Goal: Transaction & Acquisition: Purchase product/service

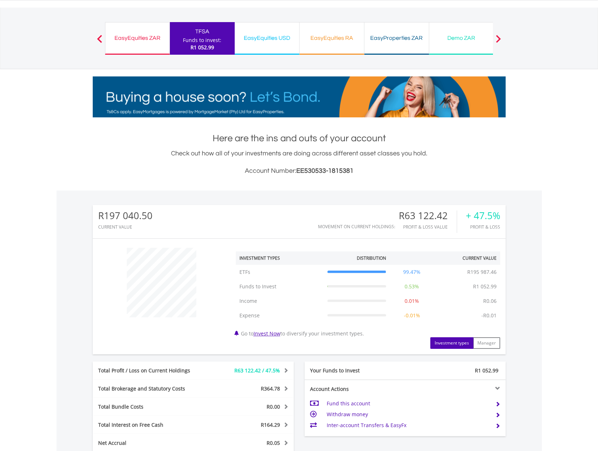
scroll to position [38, 0]
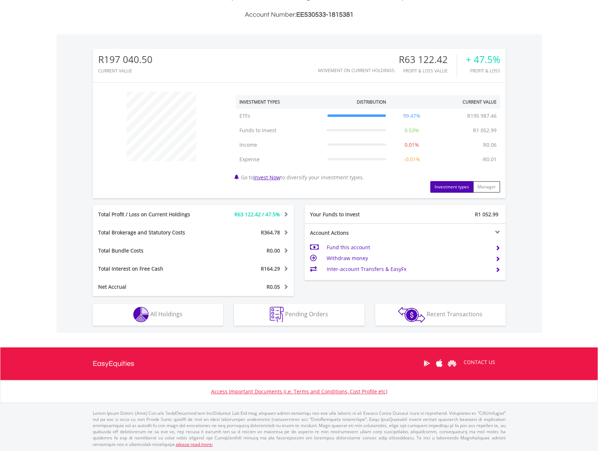
click at [183, 311] on button "Holdings All Holdings" at bounding box center [158, 315] width 130 height 22
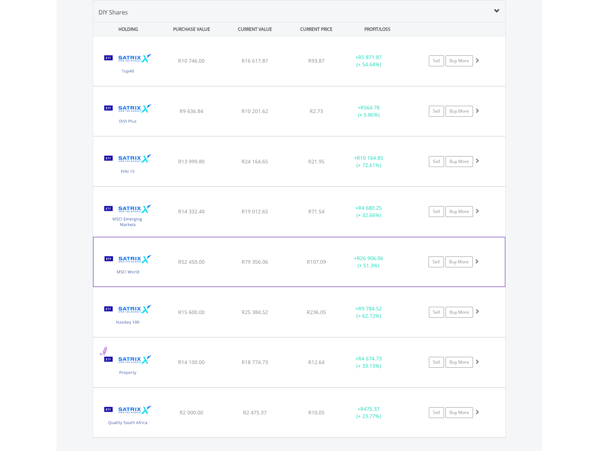
scroll to position [537, 0]
click at [467, 264] on link "Buy More" at bounding box center [459, 261] width 28 height 11
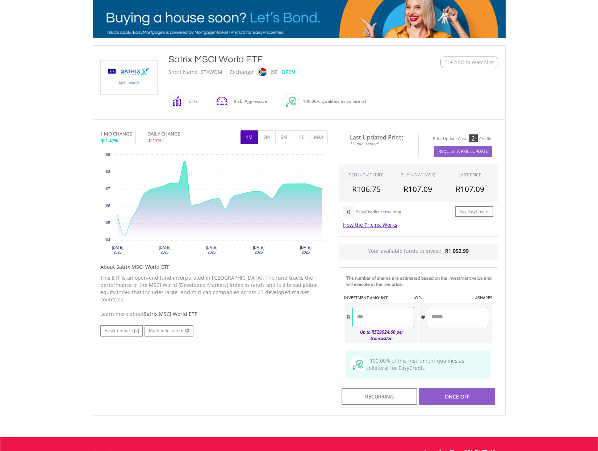
click at [386, 316] on input "number" at bounding box center [383, 317] width 62 height 20
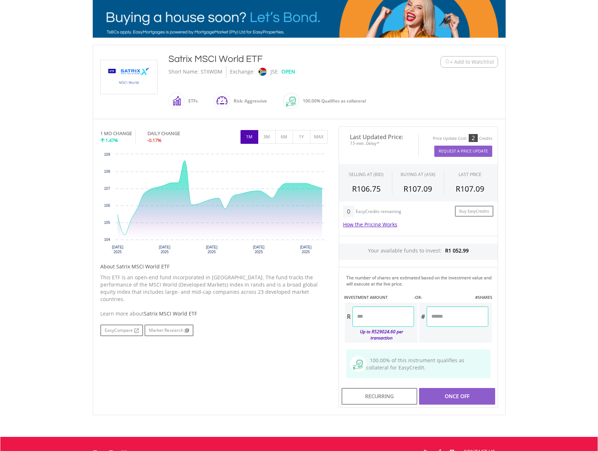
scroll to position [112, 0]
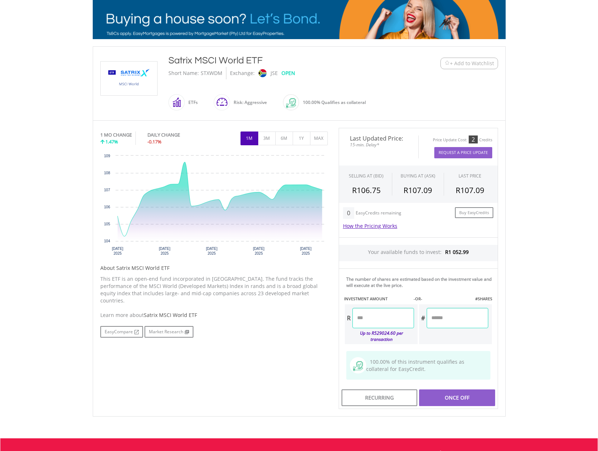
click at [386, 316] on input "number" at bounding box center [383, 318] width 62 height 20
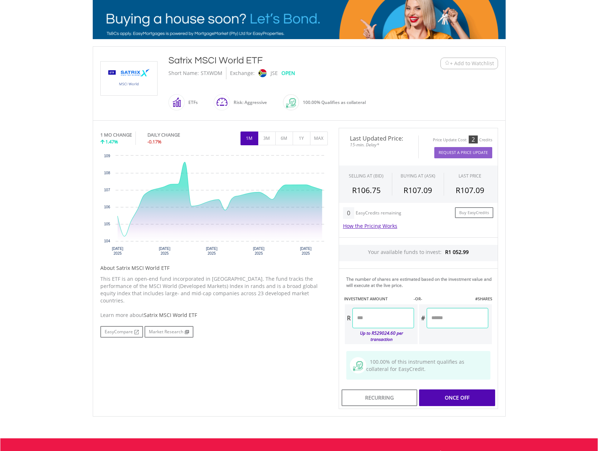
type input "*******"
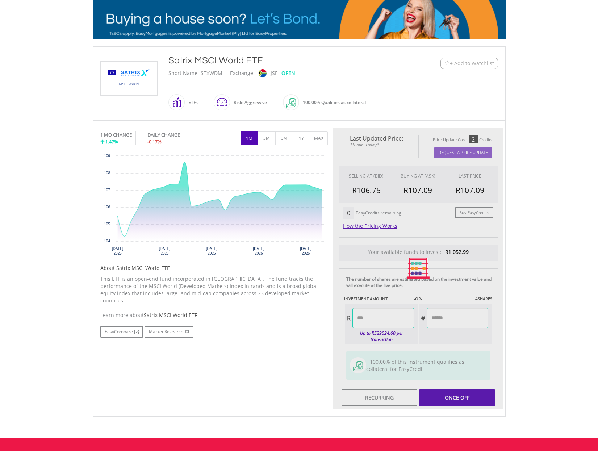
type input "******"
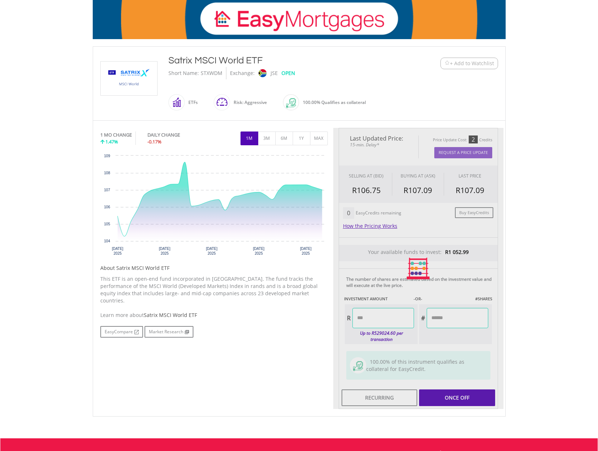
click at [468, 393] on div "Last Updated Price: 15-min. Delay* Price Update Cost: 2 Credits Request A Price…" at bounding box center [418, 268] width 170 height 281
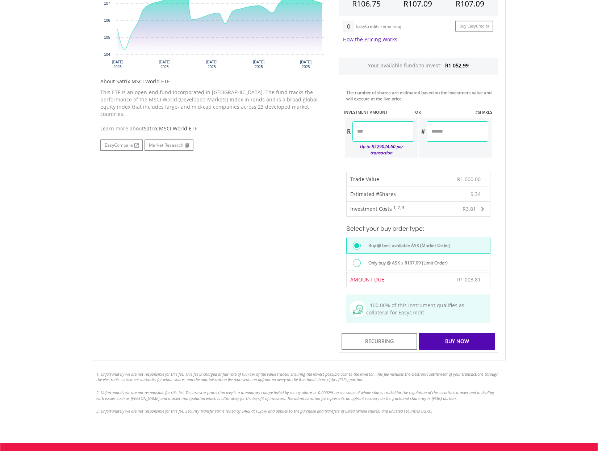
scroll to position [302, 0]
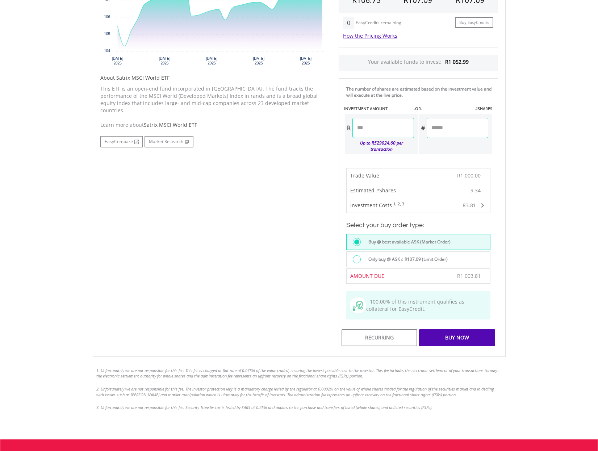
click at [461, 344] on div "Buy Now" at bounding box center [457, 337] width 76 height 17
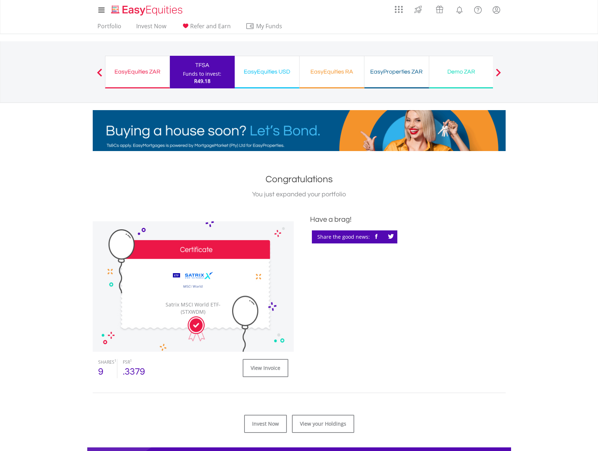
click at [326, 78] on div "EasyEquities RA Funds to invest: R49.18" at bounding box center [331, 72] width 65 height 33
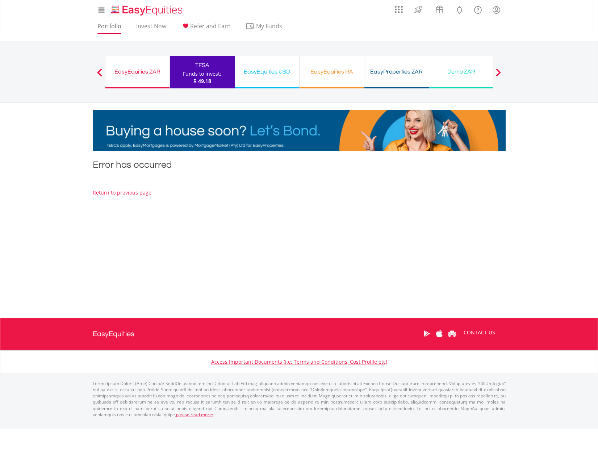
click at [114, 28] on link "Portfolio" at bounding box center [110, 27] width 30 height 11
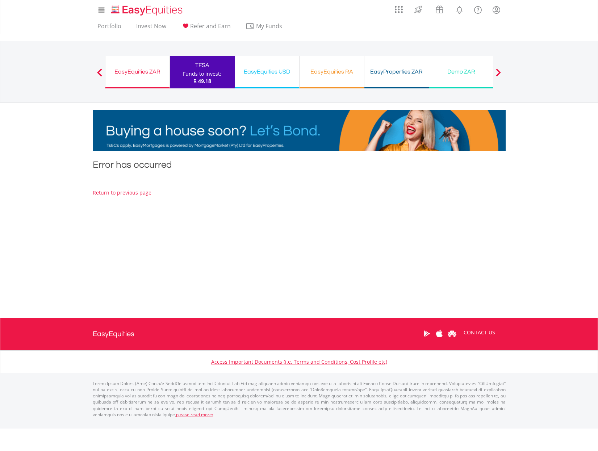
click at [232, 225] on div "Error has occurred Return to previous page Price is based on previous day's clo…" at bounding box center [299, 230] width 424 height 145
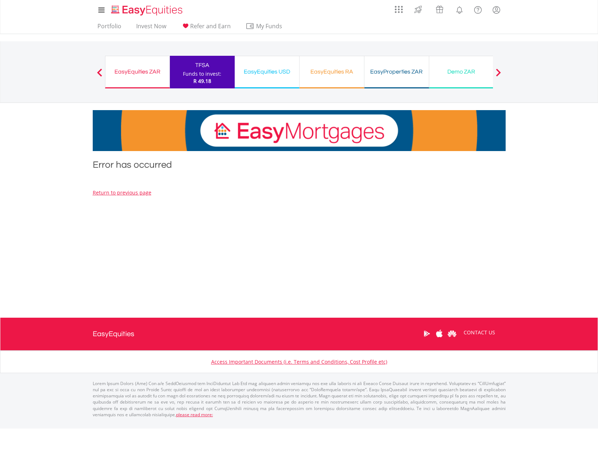
click at [142, 74] on div "EasyEquities ZAR" at bounding box center [137, 72] width 55 height 10
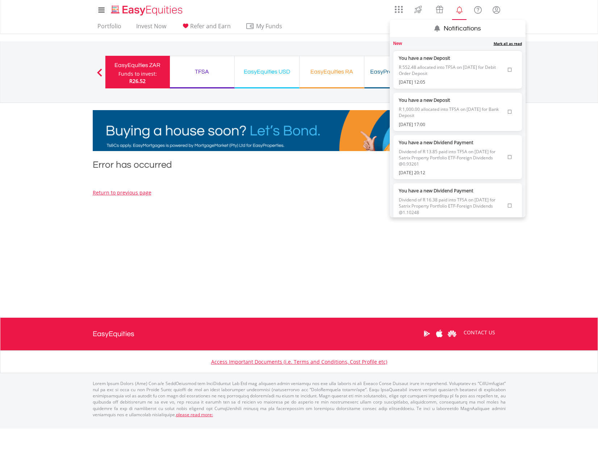
click at [443, 70] on span "R 552.48 allocated into TFSA on [DATE] for Debit Order Deposit" at bounding box center [452, 70] width 106 height 17
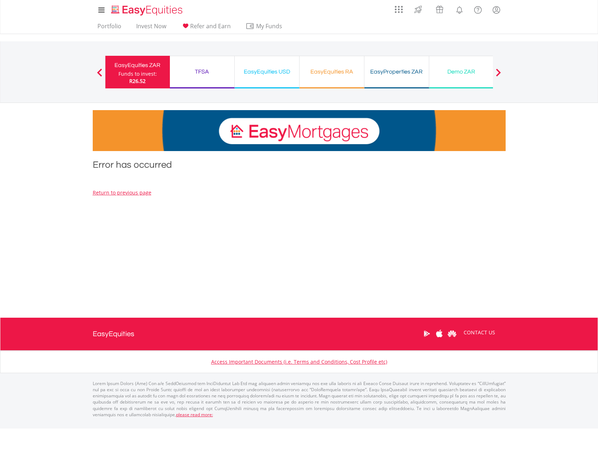
drag, startPoint x: 372, startPoint y: 223, endPoint x: 318, endPoint y: 190, distance: 62.6
click at [372, 223] on div "Error has occurred Return to previous page Price is based on previous day's clo…" at bounding box center [299, 230] width 424 height 145
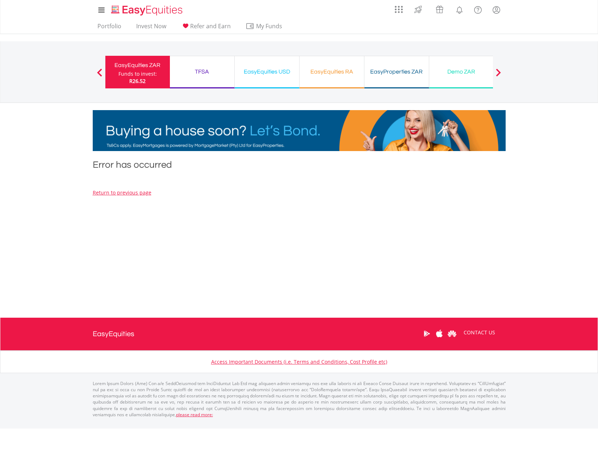
click at [195, 74] on div "TFSA" at bounding box center [202, 72] width 56 height 10
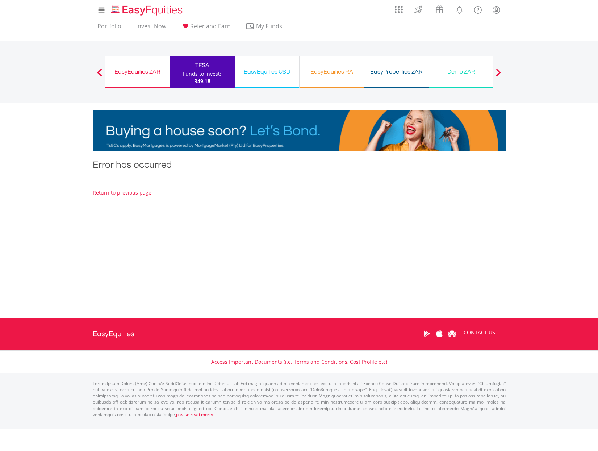
click at [147, 73] on div "EasyEquities ZAR" at bounding box center [137, 72] width 55 height 10
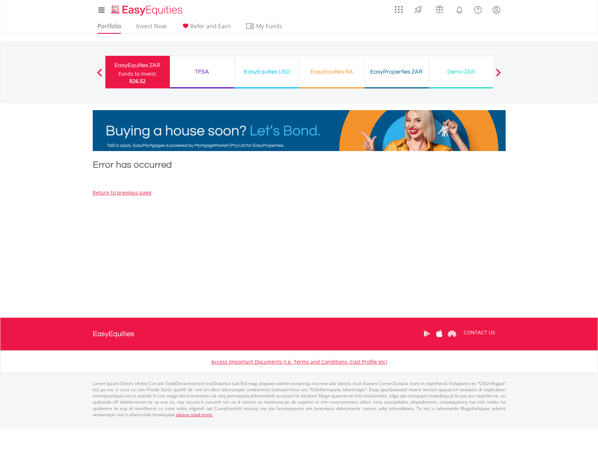
click at [114, 22] on link "Portfolio" at bounding box center [110, 27] width 30 height 11
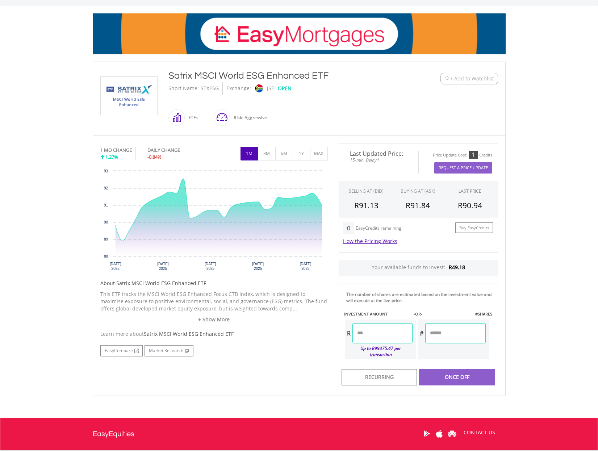
scroll to position [103, 0]
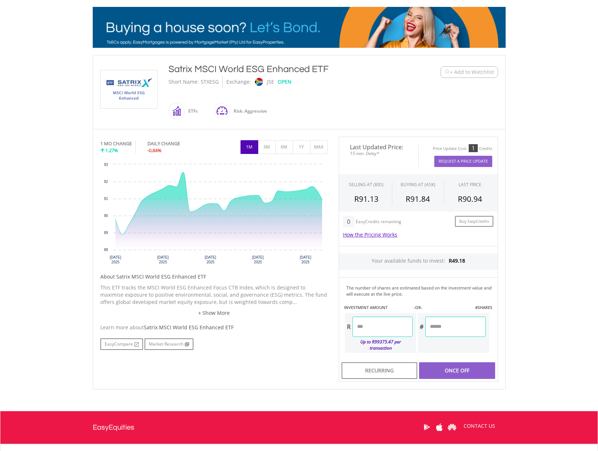
click at [385, 322] on input "number" at bounding box center [382, 326] width 60 height 20
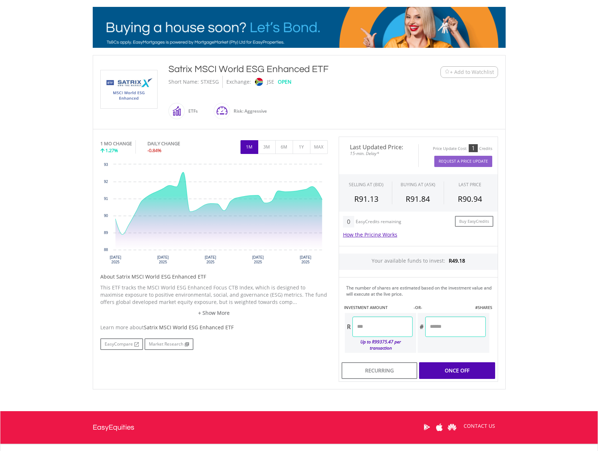
type input "******"
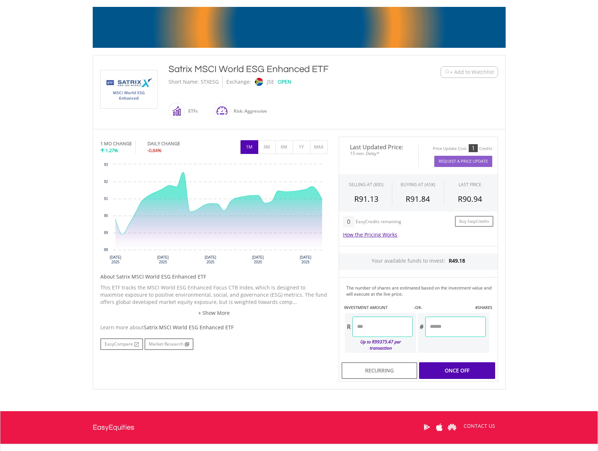
drag, startPoint x: 374, startPoint y: 326, endPoint x: 337, endPoint y: 323, distance: 36.7
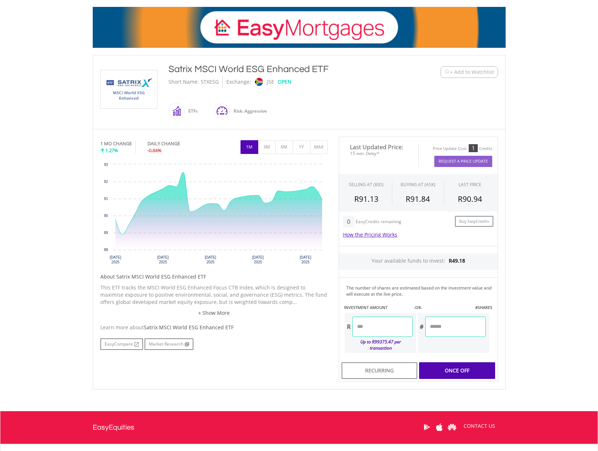
click at [339, 323] on div "The number of shares are estimated based on the investment value and will execu…" at bounding box center [418, 317] width 159 height 81
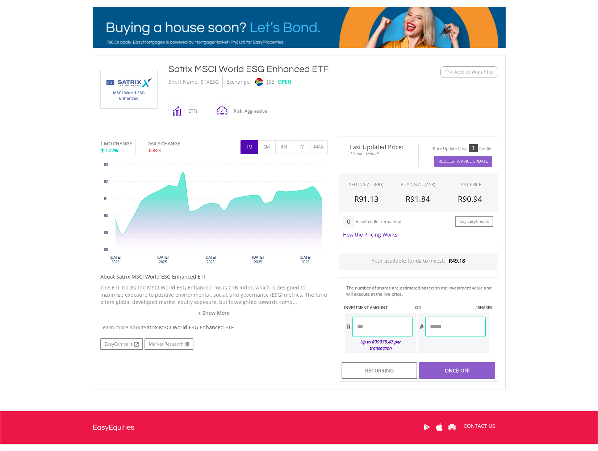
drag, startPoint x: 570, startPoint y: 231, endPoint x: 511, endPoint y: 240, distance: 59.4
click at [569, 231] on body "My Investments Invest Now New Listings Sell My Recurring Investments Pending Or…" at bounding box center [299, 209] width 598 height 625
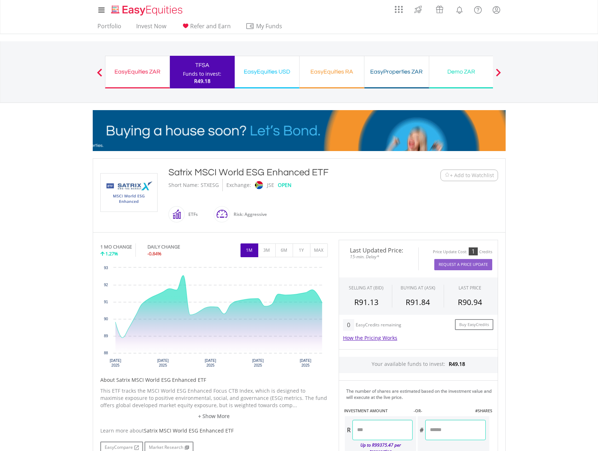
scroll to position [0, 0]
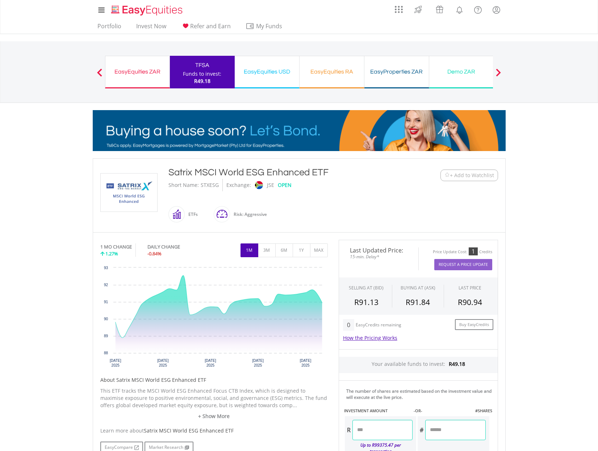
click at [215, 79] on div "R49.18" at bounding box center [202, 80] width 38 height 7
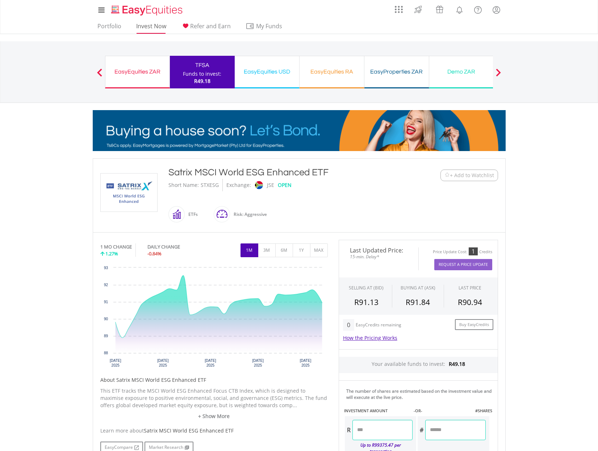
click at [142, 26] on link "Invest Now" at bounding box center [151, 27] width 36 height 11
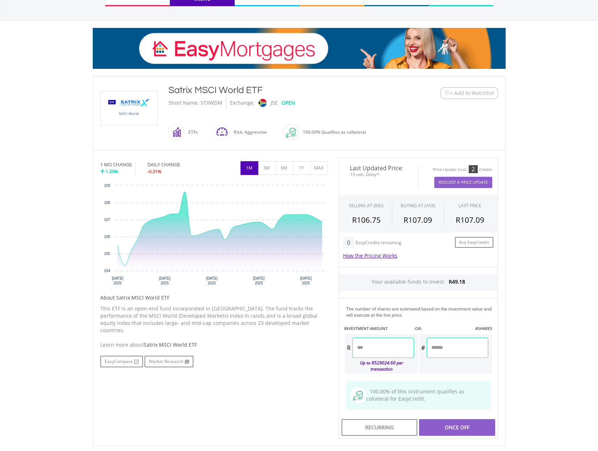
scroll to position [84, 0]
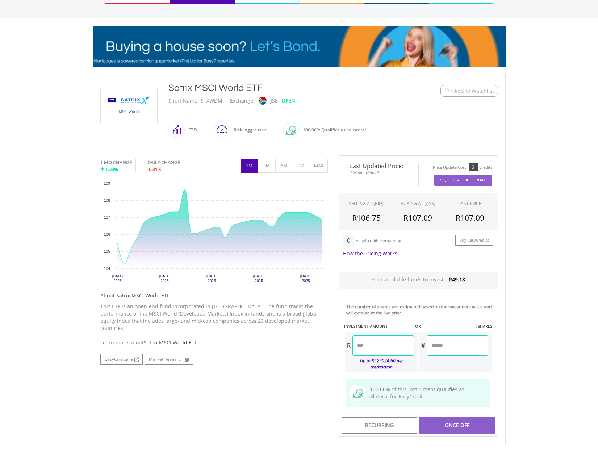
click at [379, 345] on input "number" at bounding box center [383, 345] width 62 height 20
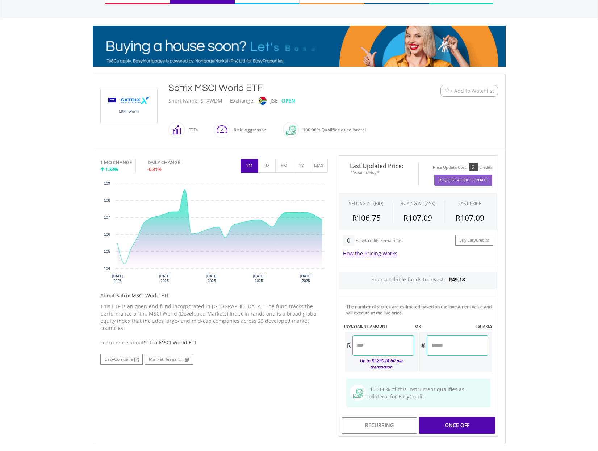
type input "******"
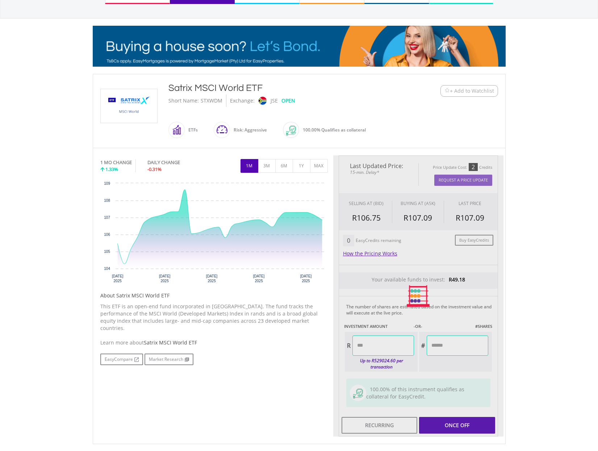
click at [457, 420] on div "Last Updated Price: 15-min. Delay* Price Update Cost: 2 Credits Request A Price…" at bounding box center [418, 295] width 170 height 281
type input "******"
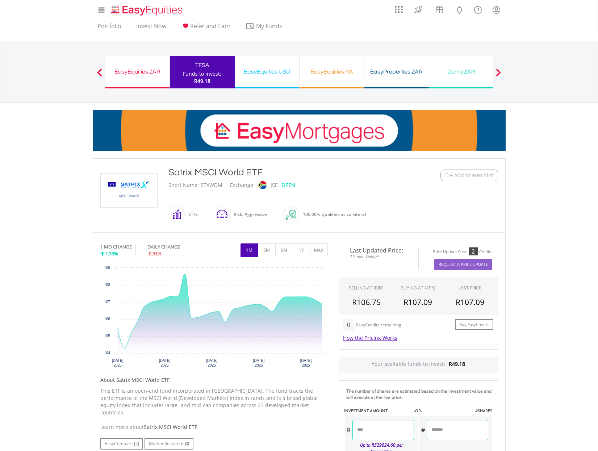
scroll to position [0, 0]
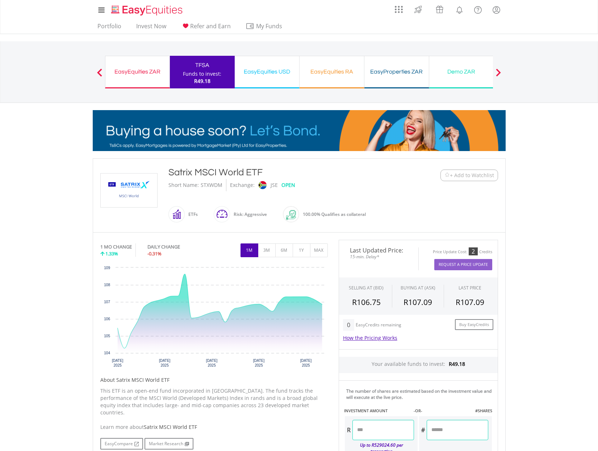
click at [135, 72] on div "EasyEquities ZAR" at bounding box center [137, 72] width 55 height 10
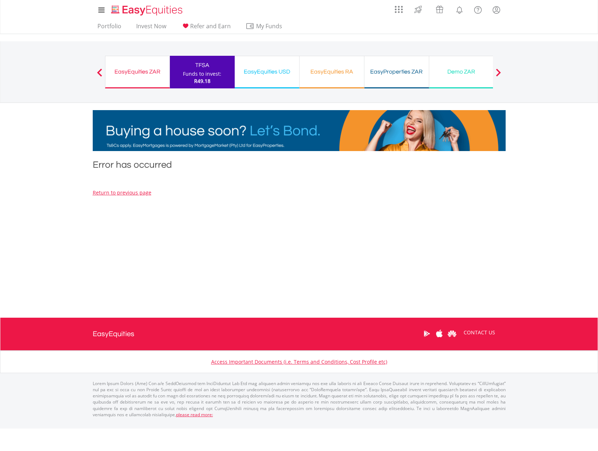
click at [113, 20] on div "My Investments Invest Now New Listings Sell My Recurring Investments Pending Or…" at bounding box center [299, 10] width 413 height 20
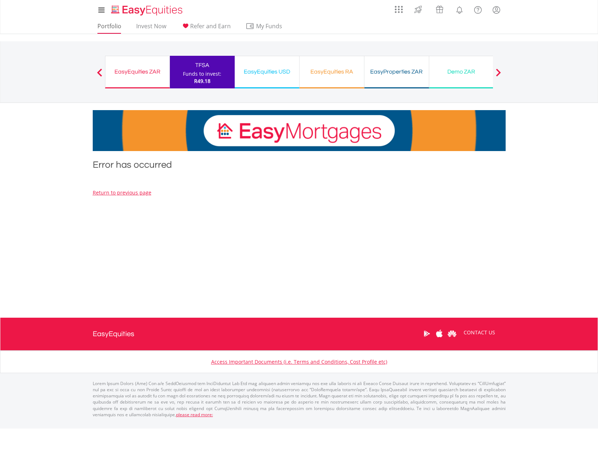
click at [113, 23] on link "Portfolio" at bounding box center [110, 27] width 30 height 11
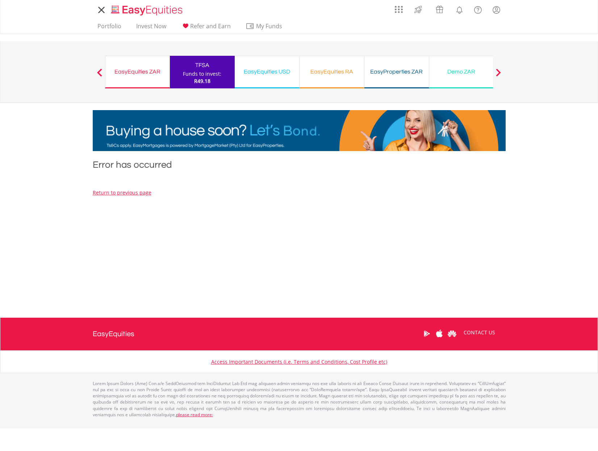
drag, startPoint x: 42, startPoint y: 28, endPoint x: 85, endPoint y: 26, distance: 42.8
click at [42, 27] on nav "My Investments Invest Now New Listings Sell My Recurring Investments Pending Or…" at bounding box center [299, 17] width 598 height 34
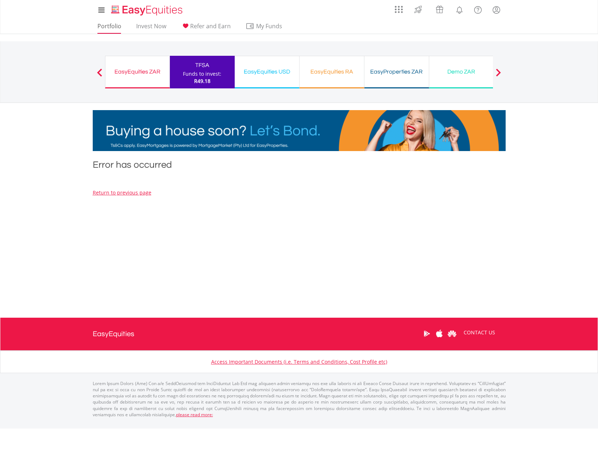
click at [109, 25] on link "Portfolio" at bounding box center [110, 27] width 30 height 11
click at [295, 272] on div "Error has occurred Return to previous page Price is based on previous day's clo…" at bounding box center [299, 230] width 424 height 145
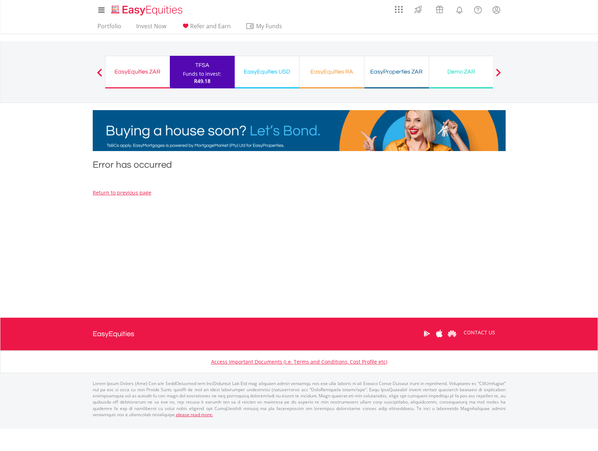
click at [141, 73] on div "EasyEquities ZAR" at bounding box center [137, 72] width 55 height 10
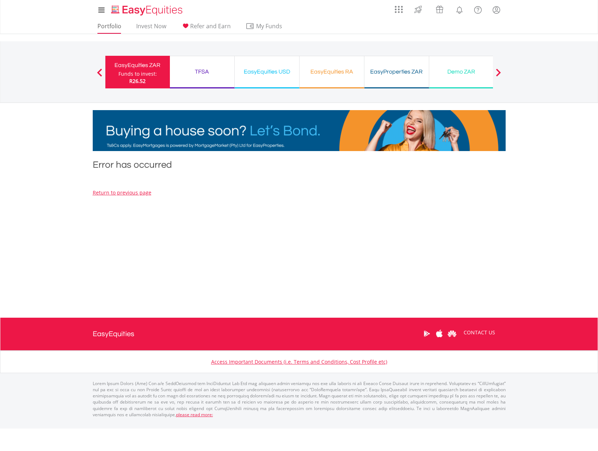
click at [106, 25] on link "Portfolio" at bounding box center [110, 27] width 30 height 11
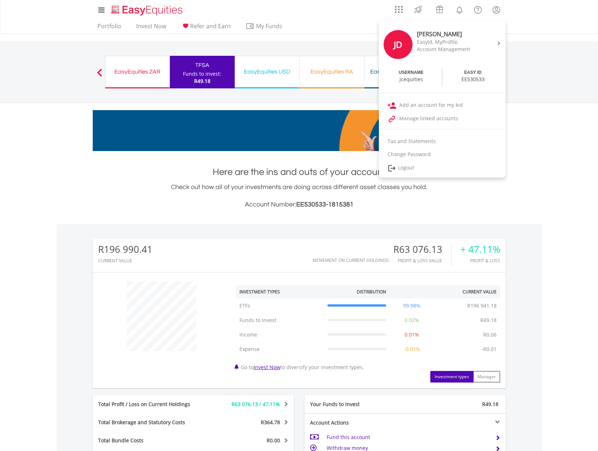
click at [431, 167] on link "Logout" at bounding box center [442, 168] width 127 height 15
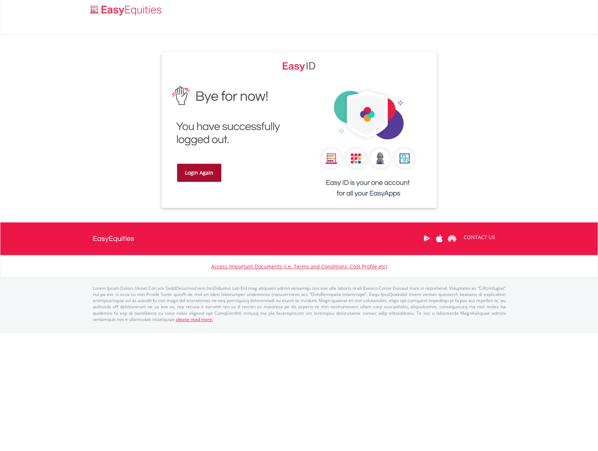
click at [206, 176] on link "Login Again" at bounding box center [199, 173] width 44 height 18
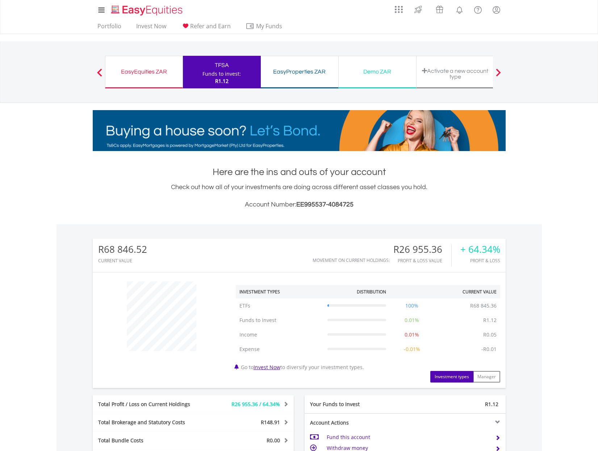
scroll to position [70, 138]
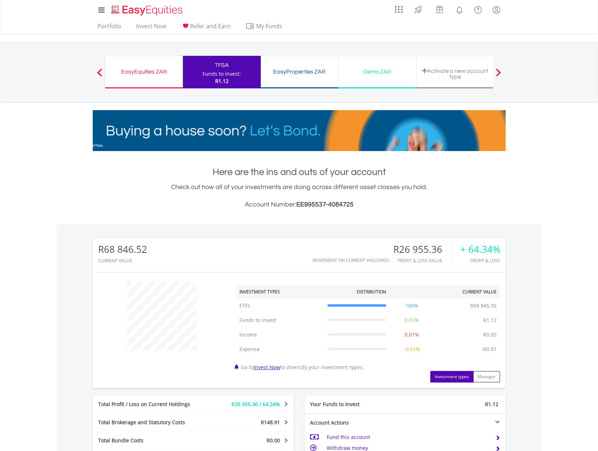
drag, startPoint x: 569, startPoint y: 30, endPoint x: 528, endPoint y: 7, distance: 47.0
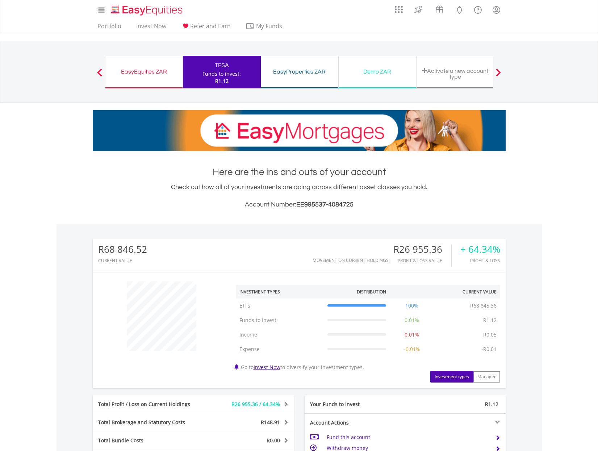
click at [565, 26] on nav "My Investments Invest Now New Listings Sell My Recurring Investments Pending Or…" at bounding box center [299, 17] width 598 height 34
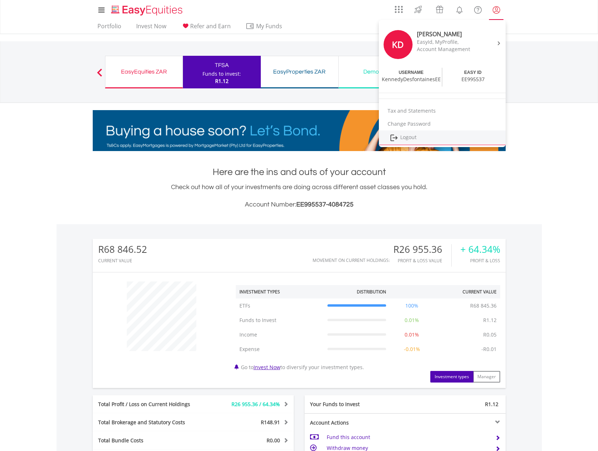
click at [474, 141] on link "Logout" at bounding box center [442, 137] width 127 height 15
